Goal: Book appointment/travel/reservation

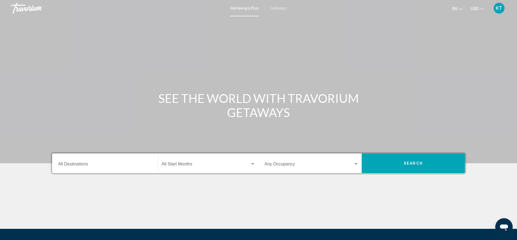
click at [279, 8] on span "Getaways" at bounding box center [278, 8] width 17 height 4
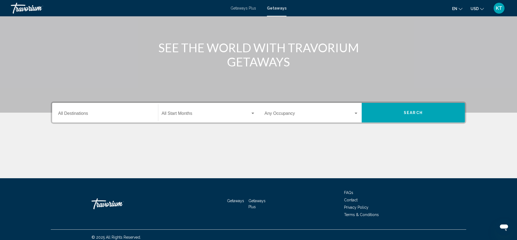
scroll to position [55, 0]
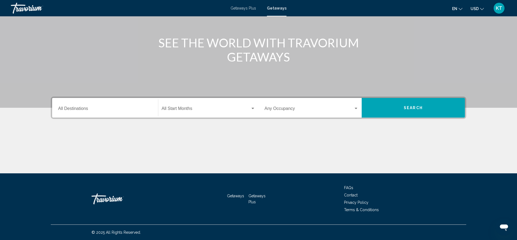
click at [61, 109] on input "Destination All Destinations" at bounding box center [105, 109] width 94 height 5
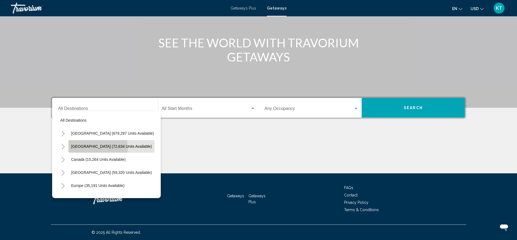
click at [75, 148] on button "[GEOGRAPHIC_DATA] (72,634 units available)" at bounding box center [111, 146] width 86 height 12
type input "**********"
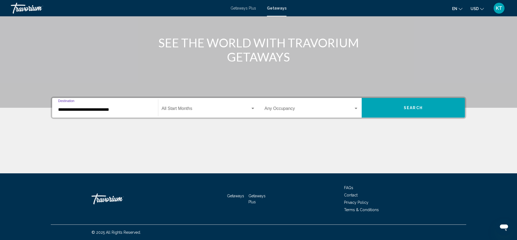
click at [181, 111] on span "Search widget" at bounding box center [206, 109] width 89 height 5
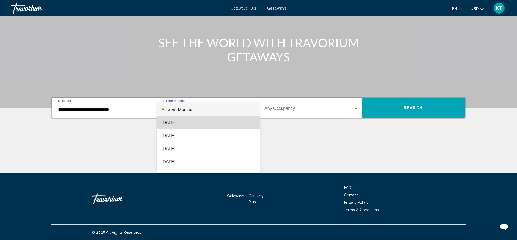
click at [178, 121] on span "[DATE]" at bounding box center [209, 122] width 94 height 13
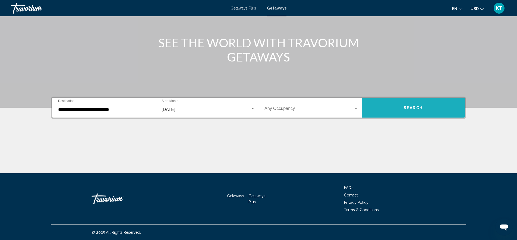
click at [409, 106] on span "Search" at bounding box center [413, 108] width 19 height 4
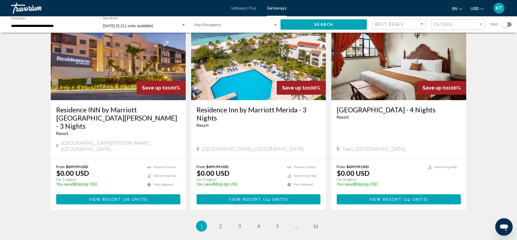
scroll to position [636, 0]
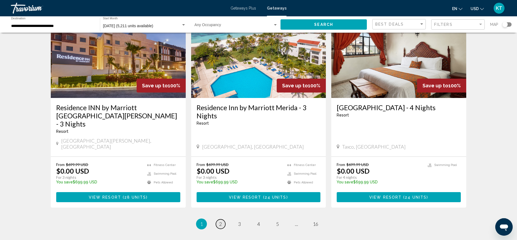
click at [222, 219] on link "page 2" at bounding box center [221, 224] width 10 height 10
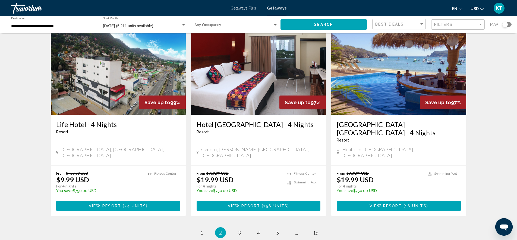
scroll to position [627, 0]
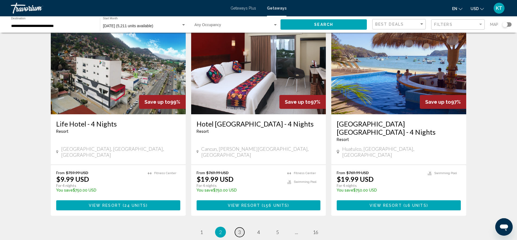
click at [238, 229] on span "3" at bounding box center [239, 232] width 3 height 6
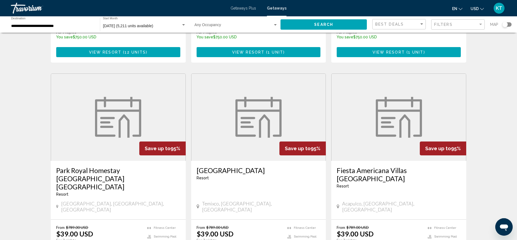
scroll to position [589, 0]
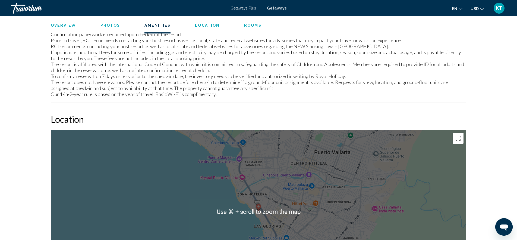
scroll to position [539, 0]
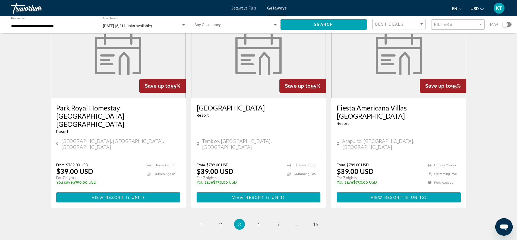
scroll to position [671, 0]
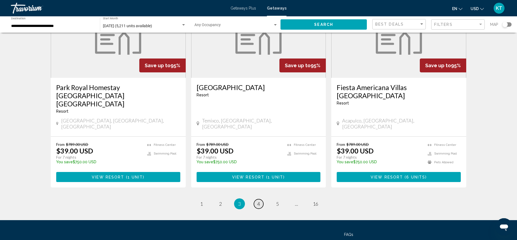
click at [261, 199] on link "page 4" at bounding box center [259, 204] width 10 height 10
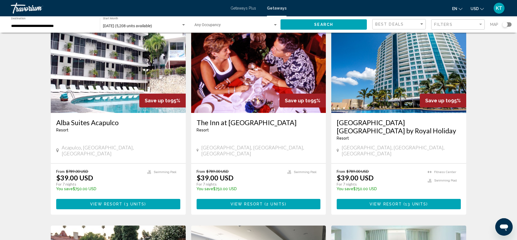
scroll to position [232, 0]
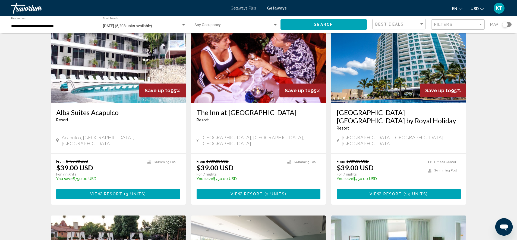
click at [371, 192] on span "View Resort" at bounding box center [386, 194] width 32 height 4
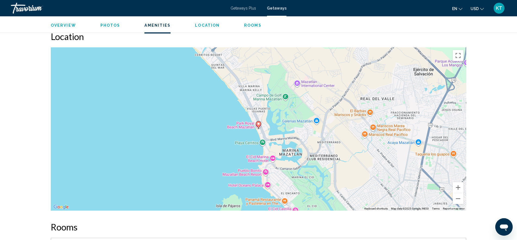
scroll to position [618, 0]
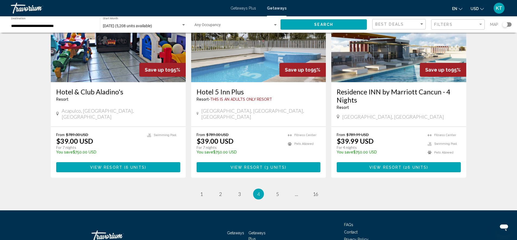
scroll to position [670, 0]
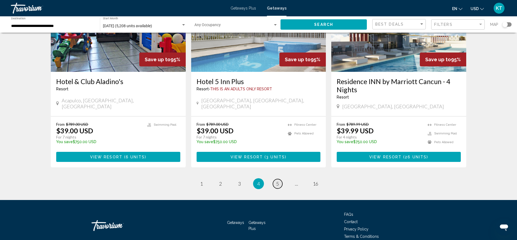
click at [275, 179] on link "page 5" at bounding box center [278, 184] width 10 height 10
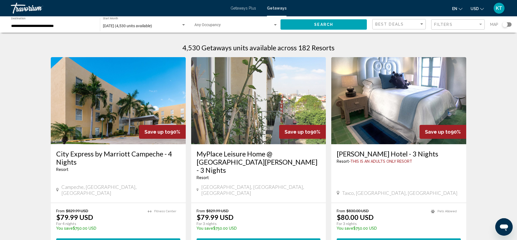
click at [56, 23] on div "**********" at bounding box center [52, 24] width 83 height 15
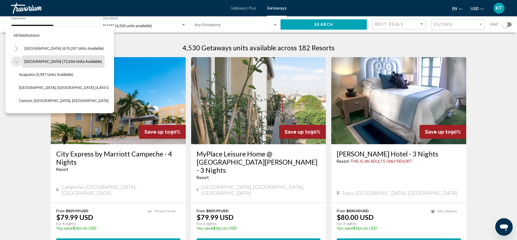
click at [16, 59] on icon "Toggle Mexico (72,634 units available)" at bounding box center [16, 61] width 4 height 5
click at [15, 60] on icon "Toggle Mexico (72,634 units available)" at bounding box center [16, 61] width 4 height 5
click at [26, 87] on span "[GEOGRAPHIC_DATA] (59,320 units available)" at bounding box center [62, 87] width 77 height 4
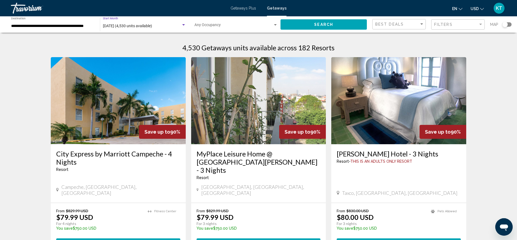
click at [142, 26] on span "[DATE] (4,530 units available)" at bounding box center [127, 26] width 49 height 4
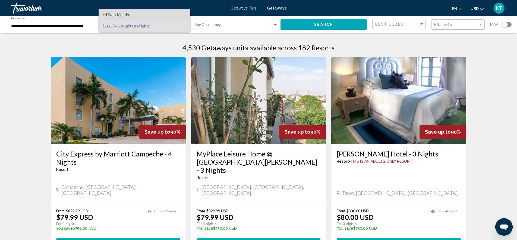
click at [142, 16] on span "All Start Months" at bounding box center [144, 14] width 83 height 11
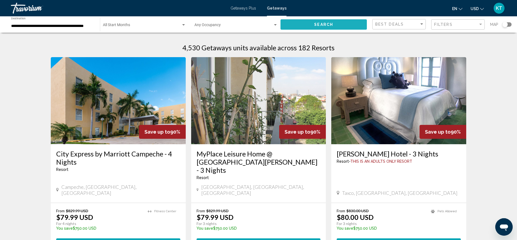
click at [304, 23] on button "Search" at bounding box center [324, 24] width 86 height 10
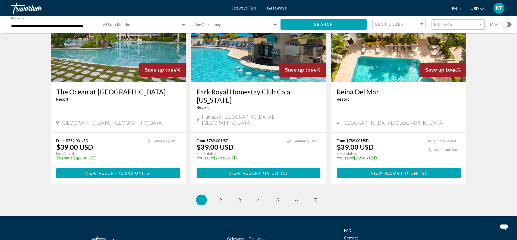
scroll to position [638, 0]
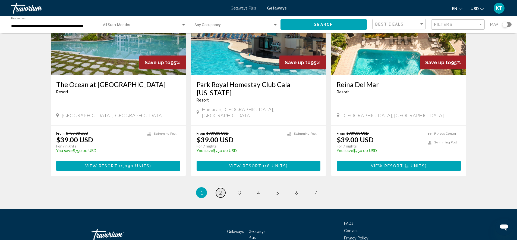
click at [220, 189] on span "2" at bounding box center [220, 192] width 3 height 6
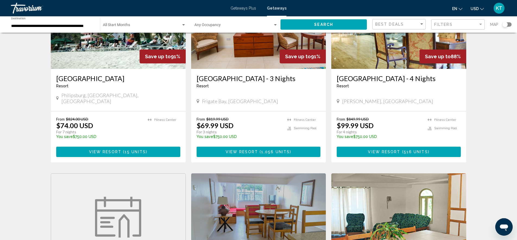
scroll to position [256, 0]
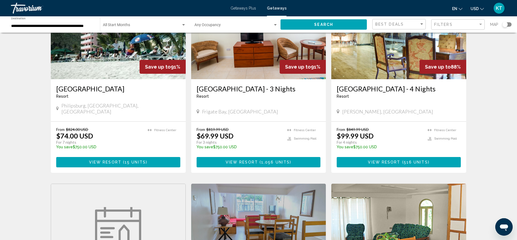
click at [70, 27] on input "**********" at bounding box center [52, 26] width 83 height 4
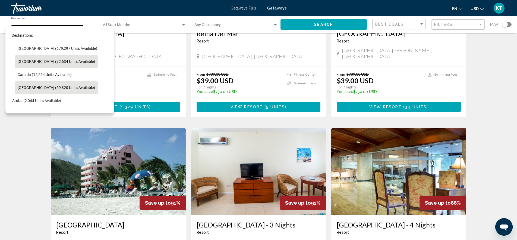
scroll to position [110, 0]
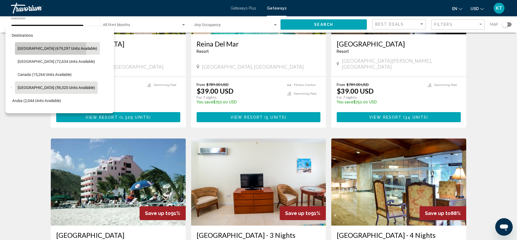
click at [27, 48] on span "[GEOGRAPHIC_DATA] (679,297 units available)" at bounding box center [58, 48] width 80 height 4
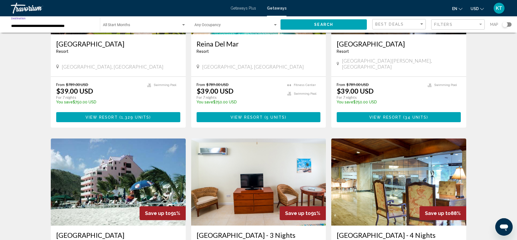
click at [22, 28] on input "**********" at bounding box center [52, 26] width 83 height 4
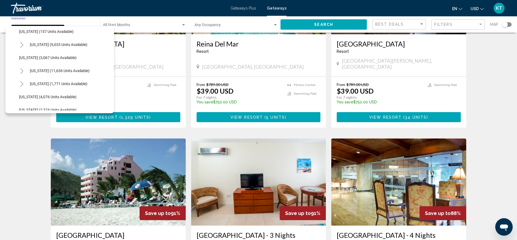
scroll to position [304, 0]
click at [22, 71] on icon "Toggle Nevada (11,636 units available)" at bounding box center [21, 69] width 3 height 5
click at [38, 81] on span "[GEOGRAPHIC_DATA] (9,238 units available)" at bounding box center [61, 83] width 75 height 4
type input "**********"
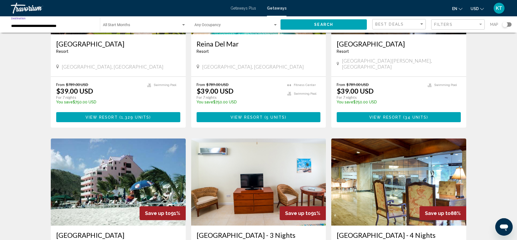
click at [152, 25] on span "Search widget" at bounding box center [142, 26] width 78 height 4
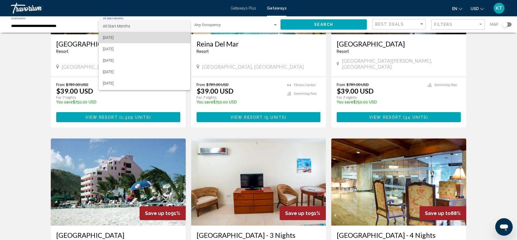
click at [145, 40] on span "[DATE]" at bounding box center [144, 37] width 83 height 11
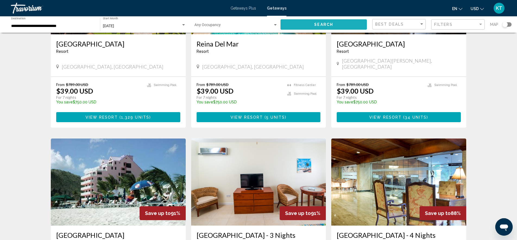
click at [309, 23] on button "Search" at bounding box center [324, 24] width 86 height 10
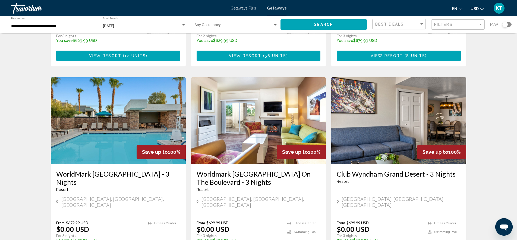
scroll to position [380, 0]
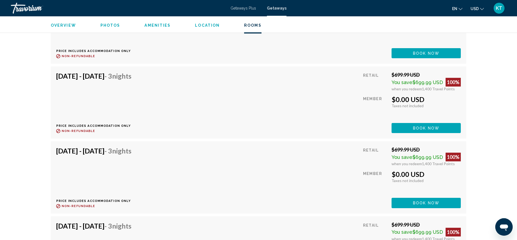
scroll to position [1220, 0]
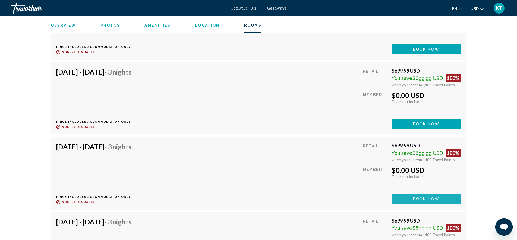
click at [411, 193] on button "Book now" at bounding box center [426, 198] width 69 height 10
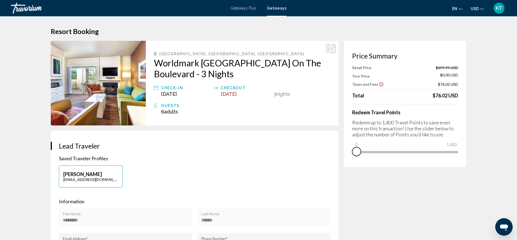
drag, startPoint x: 455, startPoint y: 157, endPoint x: 336, endPoint y: 156, distance: 118.4
drag, startPoint x: 359, startPoint y: 142, endPoint x: 405, endPoint y: 142, distance: 46.7
click at [405, 151] on ngx-slider "0 1,400 618" at bounding box center [405, 151] width 106 height 1
